Goal: Check status: Check status

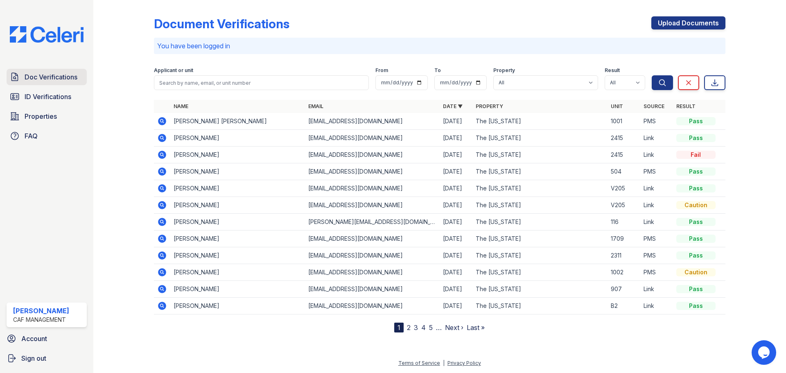
drag, startPoint x: 0, startPoint y: 0, endPoint x: 47, endPoint y: 75, distance: 88.5
click at [47, 75] on span "Doc Verifications" at bounding box center [51, 77] width 53 height 10
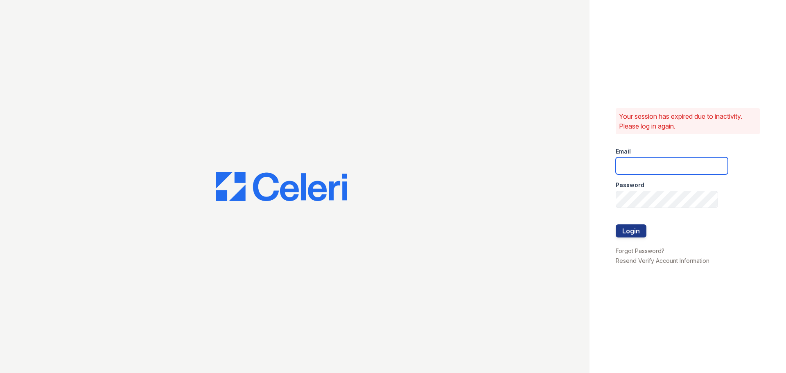
type input "washington3@cafmanagement.com"
click at [634, 229] on button "Login" at bounding box center [630, 230] width 31 height 13
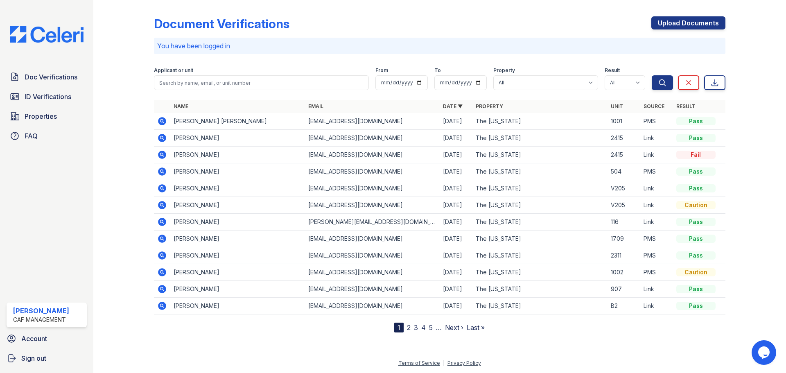
click at [160, 138] on icon at bounding box center [162, 138] width 10 height 10
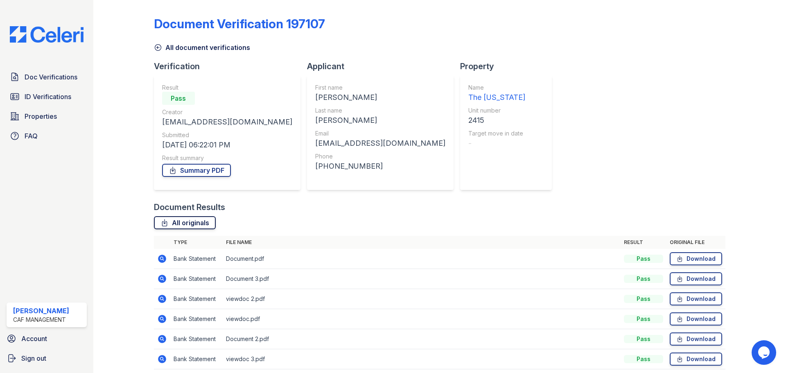
click at [203, 223] on link "All originals" at bounding box center [185, 222] width 62 height 13
click at [196, 167] on link "Summary PDF" at bounding box center [196, 170] width 69 height 13
click at [161, 258] on icon at bounding box center [161, 258] width 2 height 2
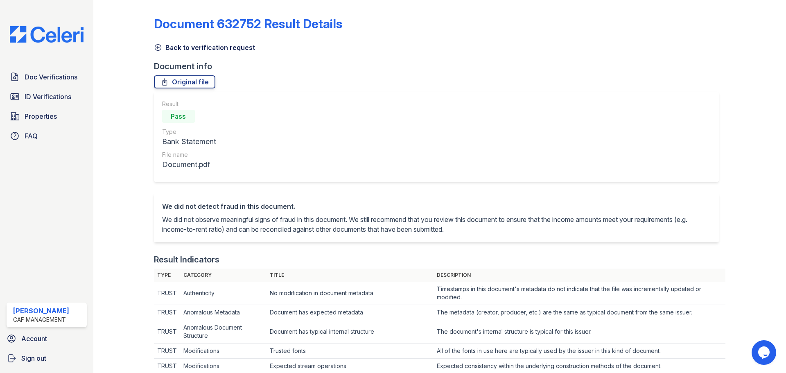
click at [157, 49] on icon at bounding box center [158, 47] width 8 height 8
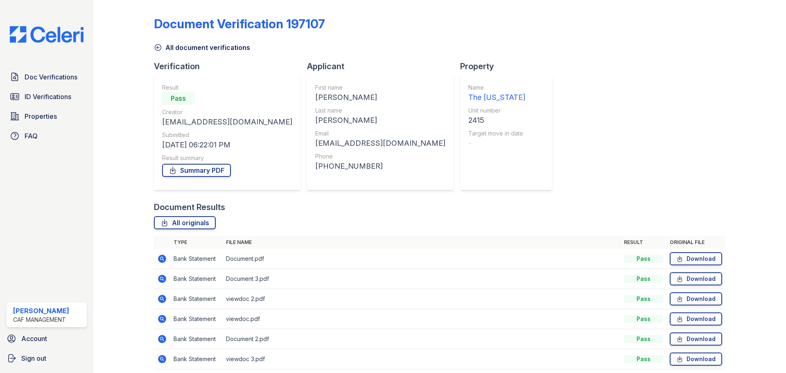
click at [161, 278] on icon at bounding box center [161, 278] width 2 height 2
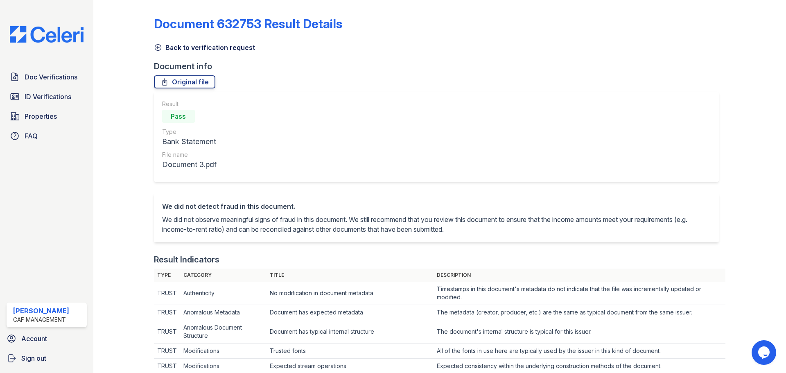
drag, startPoint x: 155, startPoint y: 48, endPoint x: 155, endPoint y: 52, distance: 4.1
click at [155, 48] on icon at bounding box center [158, 47] width 8 height 8
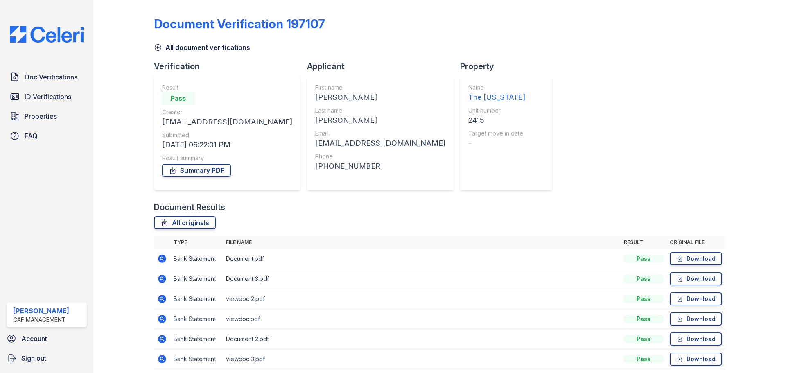
click at [164, 298] on icon at bounding box center [162, 299] width 8 height 8
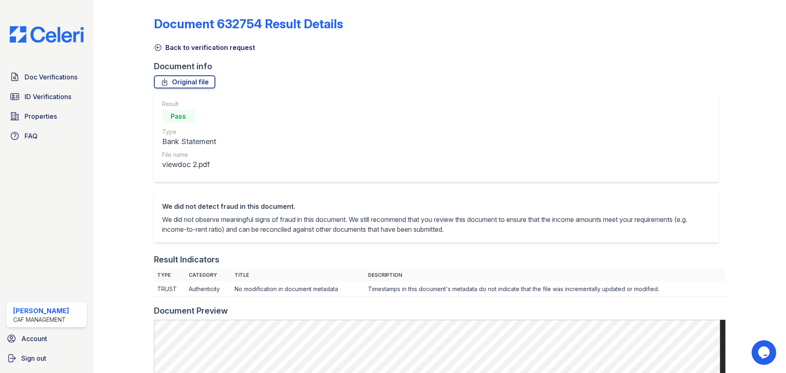
click at [159, 48] on icon at bounding box center [158, 47] width 8 height 8
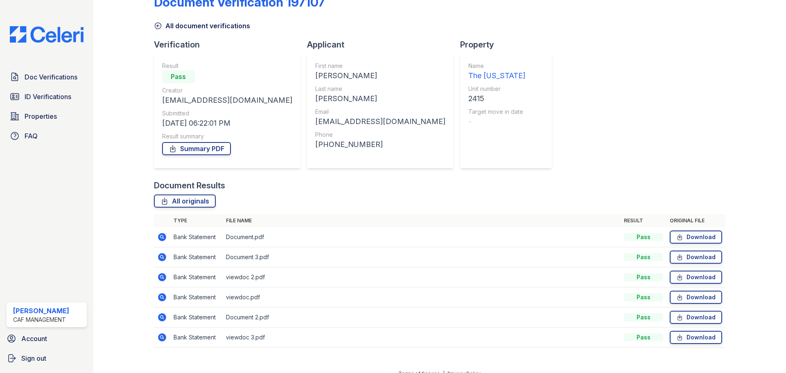
scroll to position [32, 0]
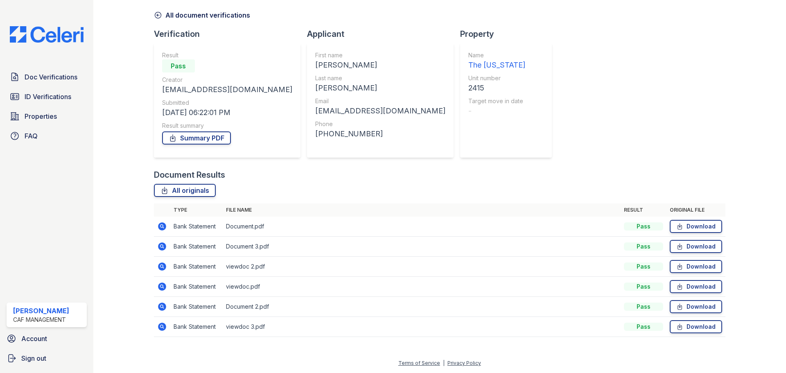
click at [164, 307] on icon at bounding box center [162, 306] width 8 height 8
